Goal: Check status

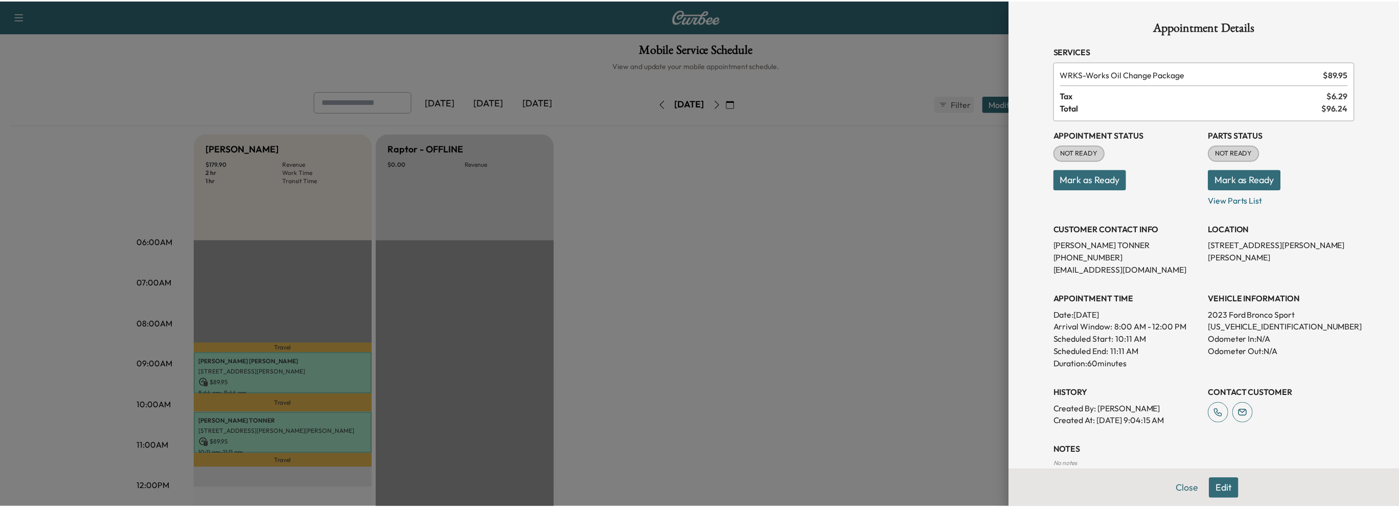
scroll to position [51, 0]
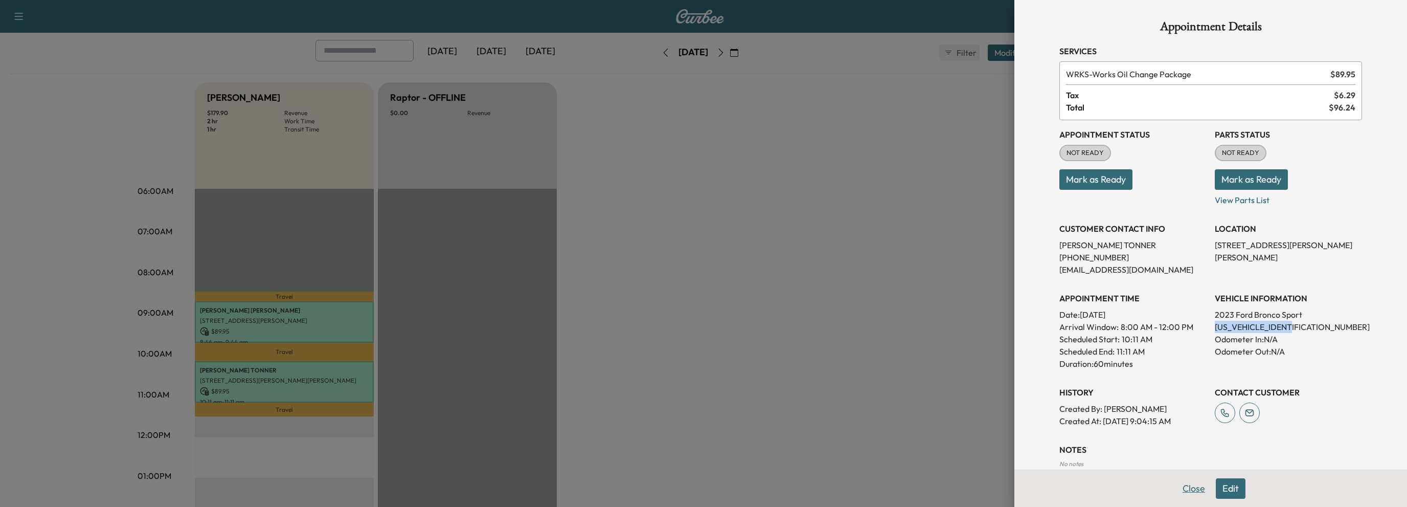
click at [1188, 489] on button "Close" at bounding box center [1194, 488] width 36 height 20
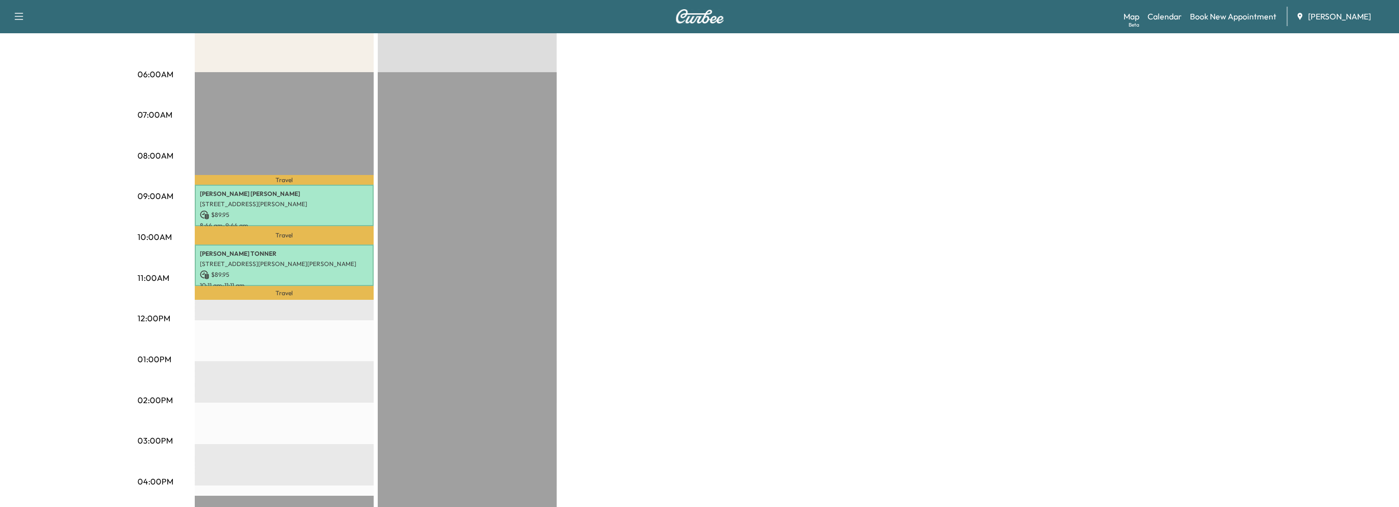
scroll to position [204, 0]
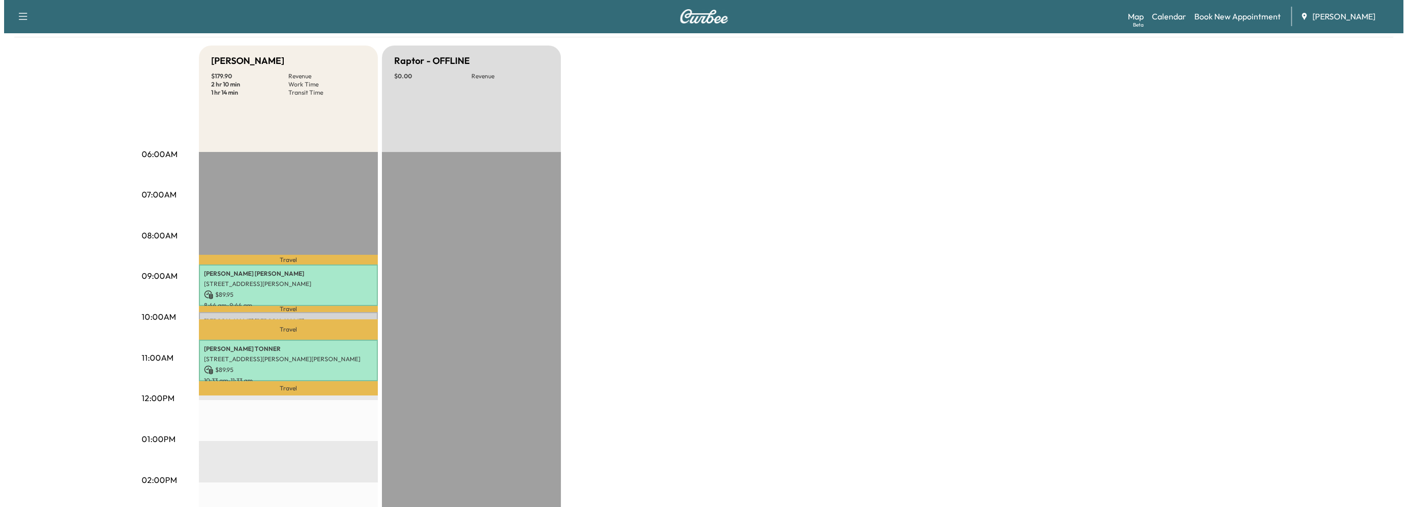
scroll to position [102, 0]
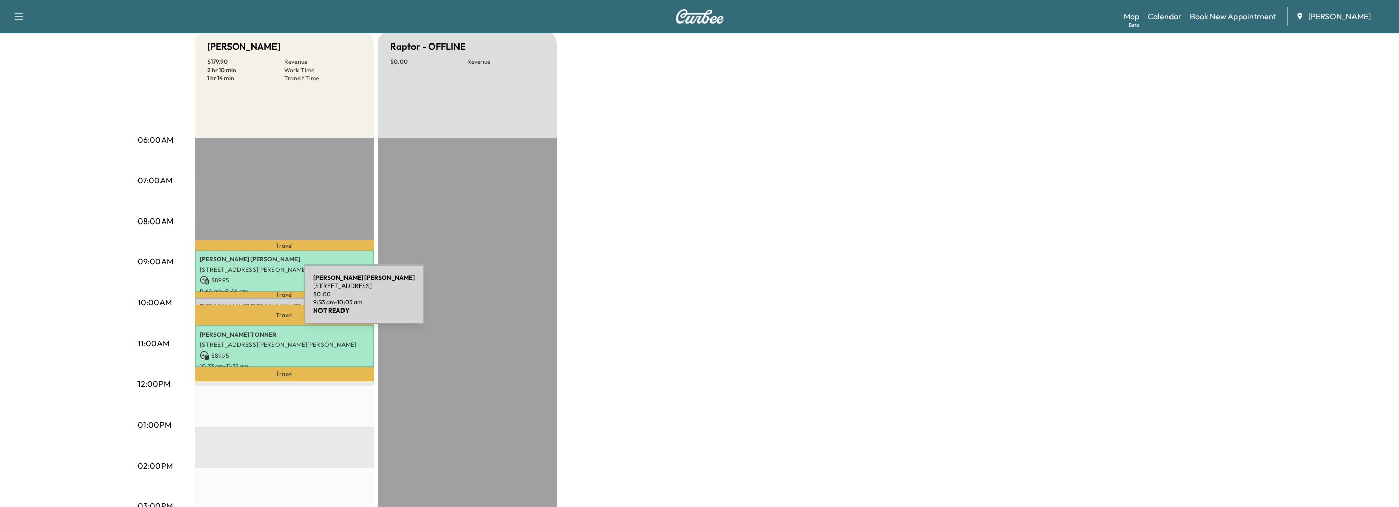
click at [227, 303] on p "[PERSON_NAME]" at bounding box center [284, 307] width 169 height 8
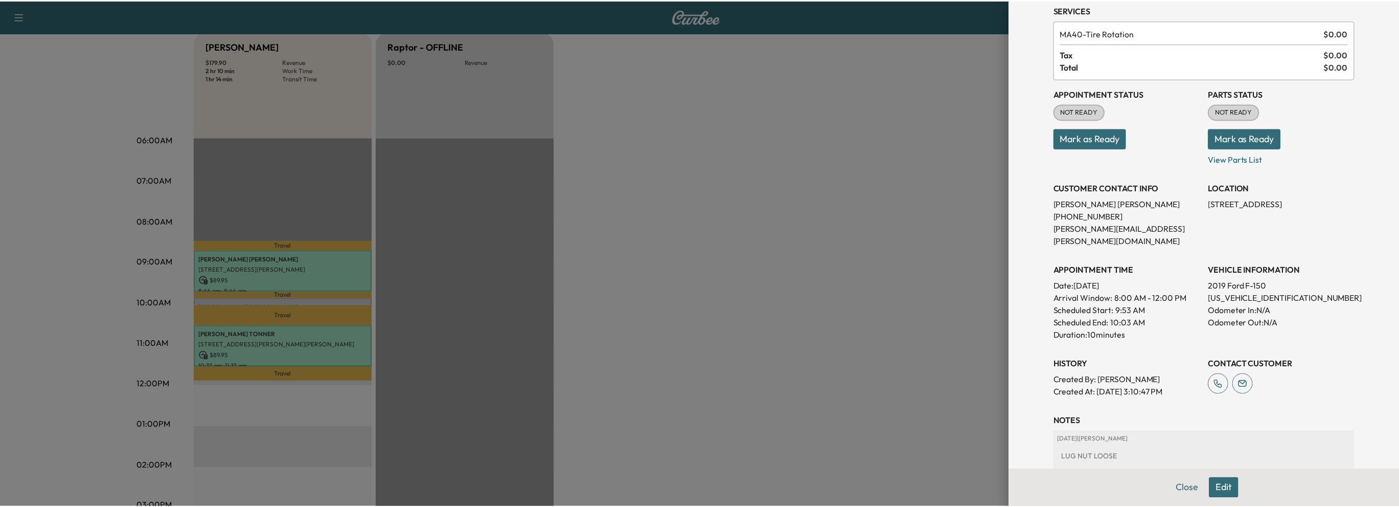
scroll to position [0, 0]
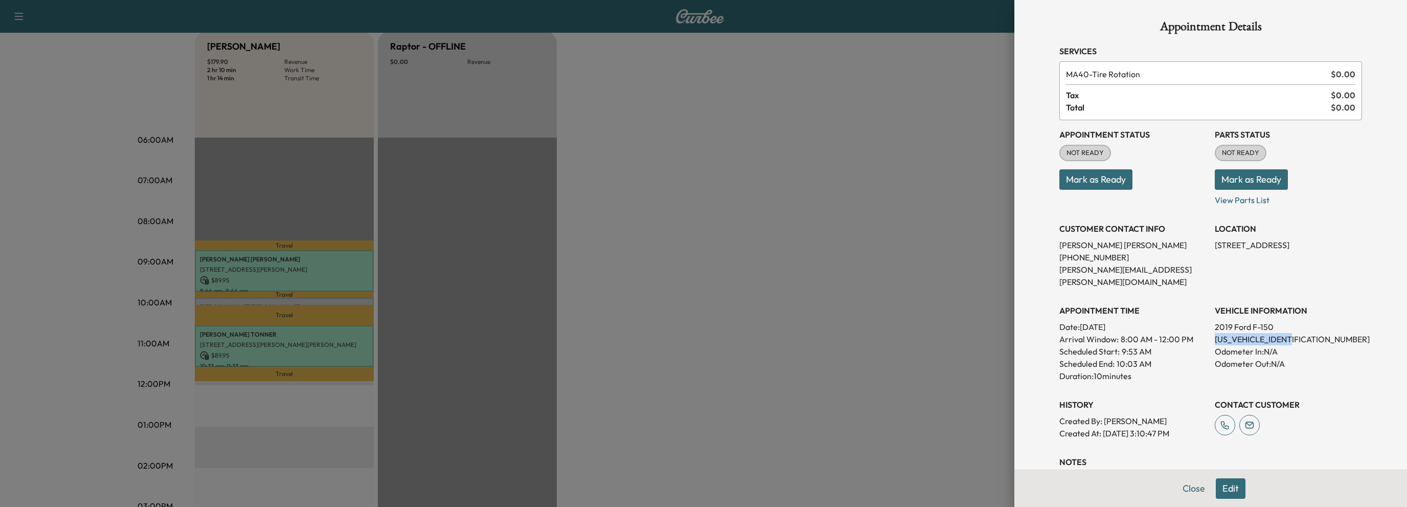
drag, startPoint x: 1205, startPoint y: 328, endPoint x: 1292, endPoint y: 324, distance: 87.0
click at [1292, 324] on div "Appointment Status NOT READY Mark as Ready Parts Status NOT READY Mark as Ready…" at bounding box center [1210, 279] width 303 height 319
copy p "[US_VEHICLE_IDENTIFICATION_NUMBER]"
click at [1185, 492] on button "Close" at bounding box center [1194, 488] width 36 height 20
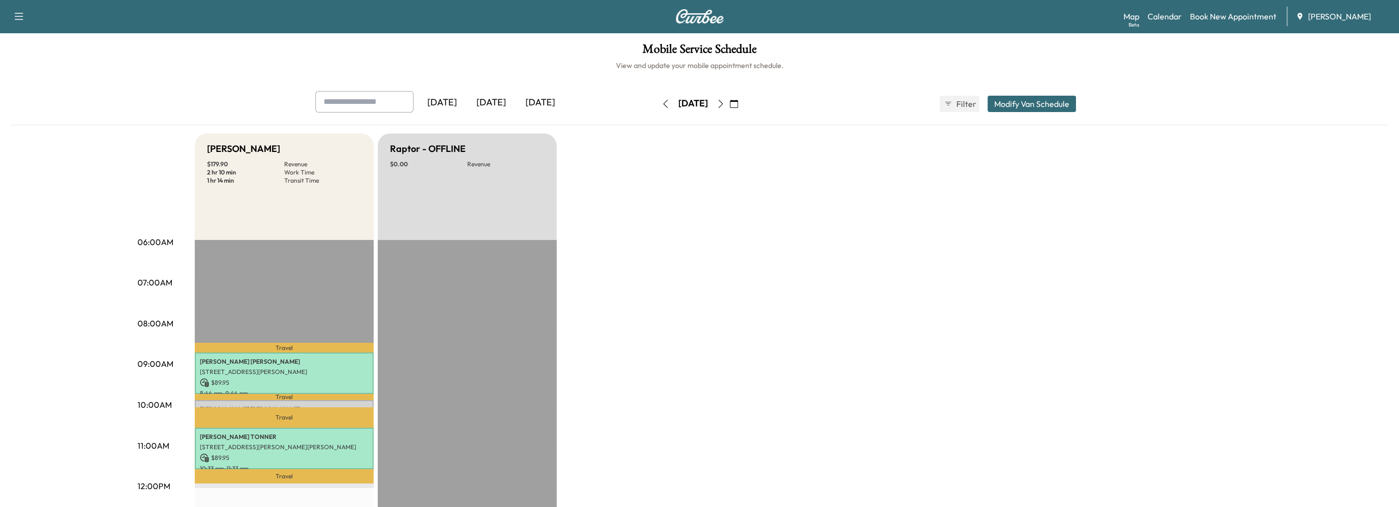
click at [729, 108] on button "button" at bounding box center [720, 104] width 17 height 16
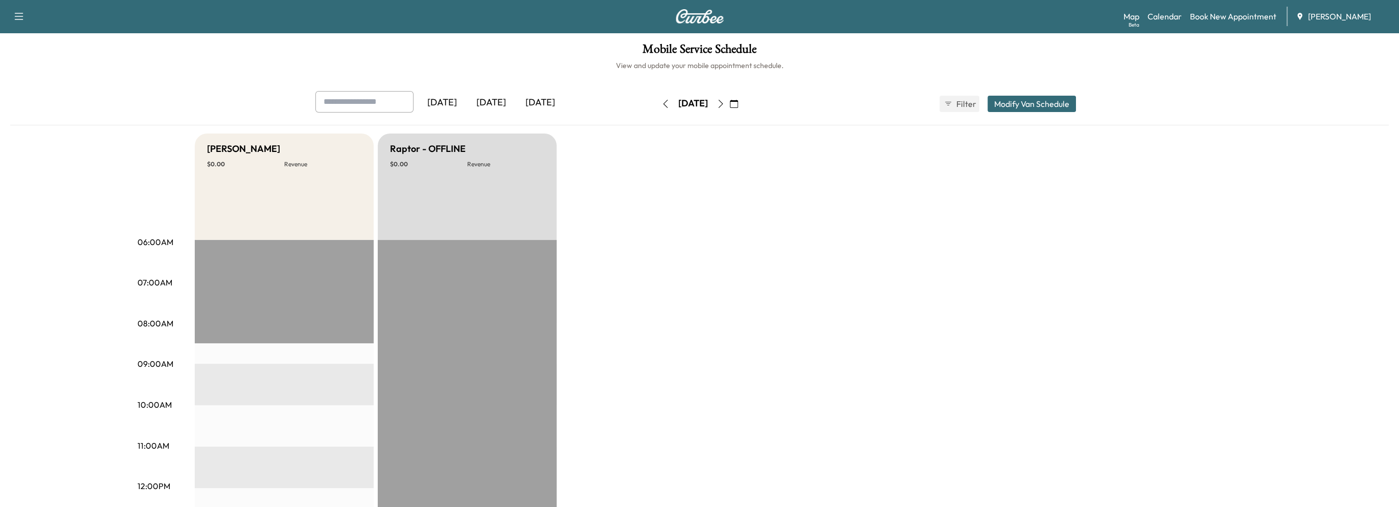
click at [725, 106] on icon "button" at bounding box center [721, 104] width 8 height 8
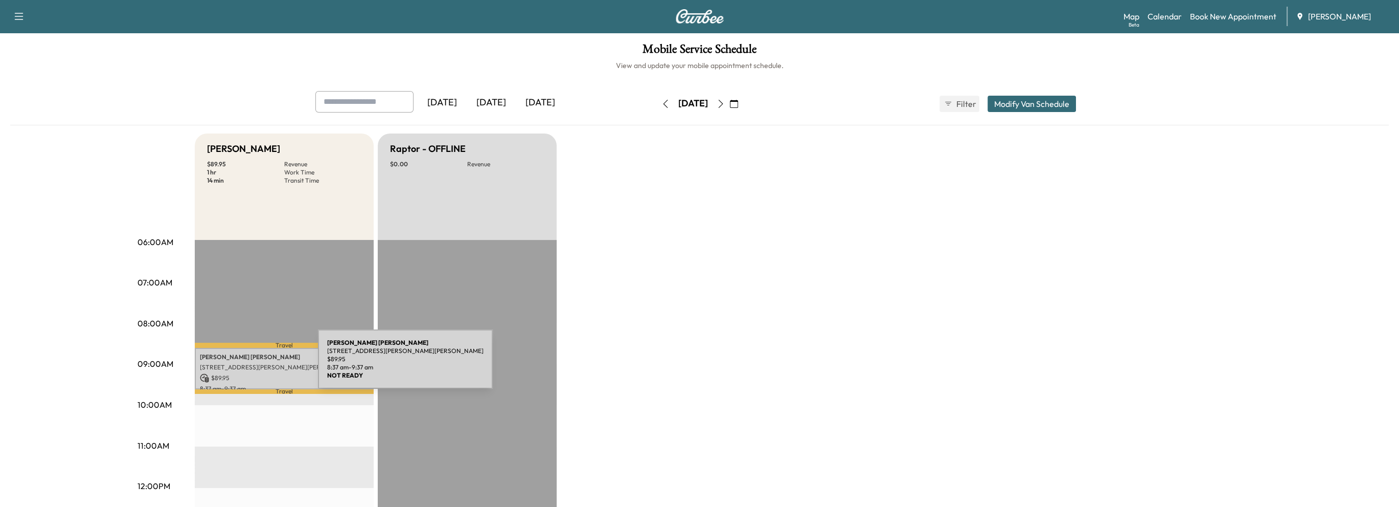
click at [241, 365] on p "5388 Roberts Dr, Dunwoody, GA 30338, USA" at bounding box center [284, 367] width 169 height 8
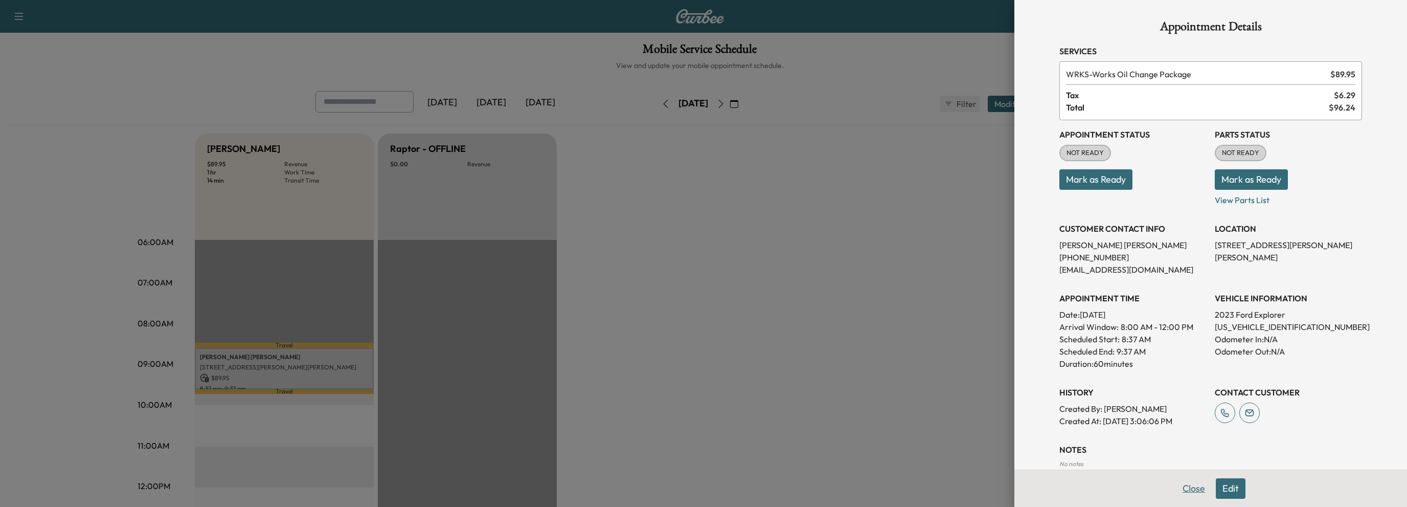
click at [1188, 490] on button "Close" at bounding box center [1194, 488] width 36 height 20
